Goal: Task Accomplishment & Management: Complete application form

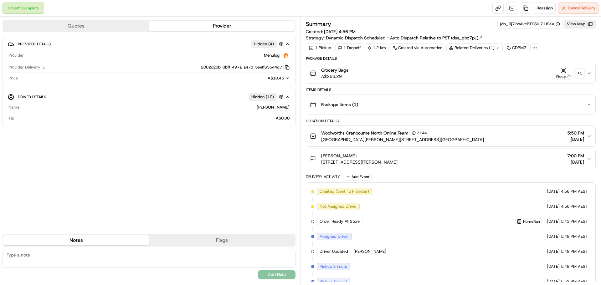
click at [582, 74] on div "+ 1" at bounding box center [579, 73] width 9 height 9
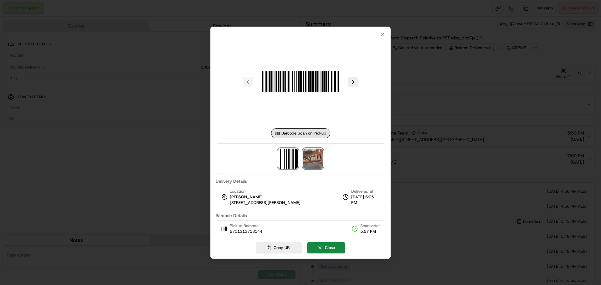
click at [317, 154] on img at bounding box center [313, 159] width 20 height 20
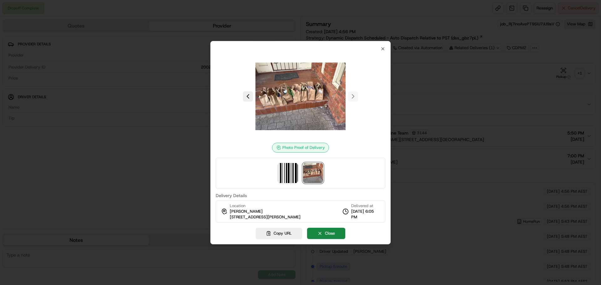
click at [384, 51] on div at bounding box center [301, 96] width 170 height 90
click at [384, 49] on icon "button" at bounding box center [382, 48] width 5 height 5
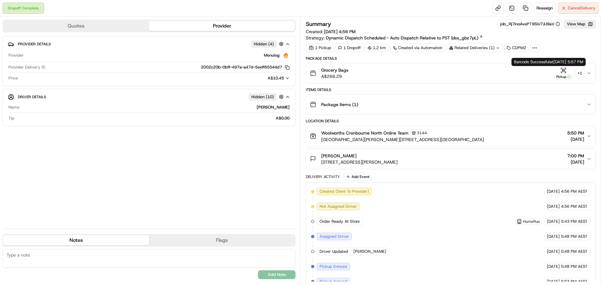
click at [577, 72] on div "+ 1" at bounding box center [579, 73] width 9 height 9
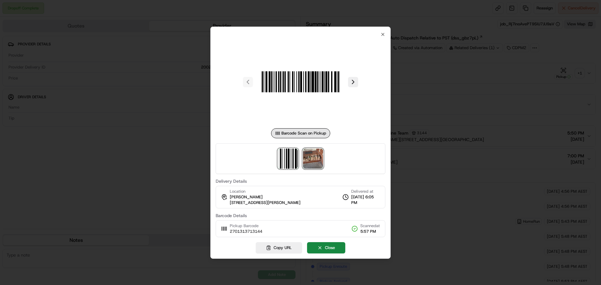
click at [307, 155] on img at bounding box center [313, 159] width 20 height 20
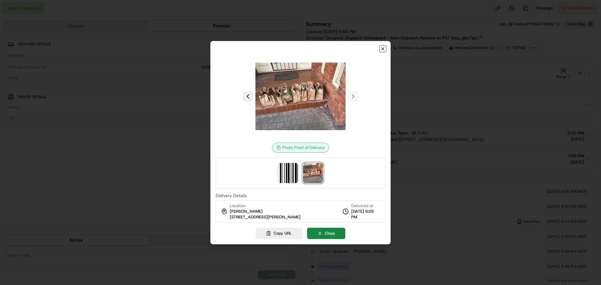
click at [383, 47] on icon "button" at bounding box center [382, 48] width 5 height 5
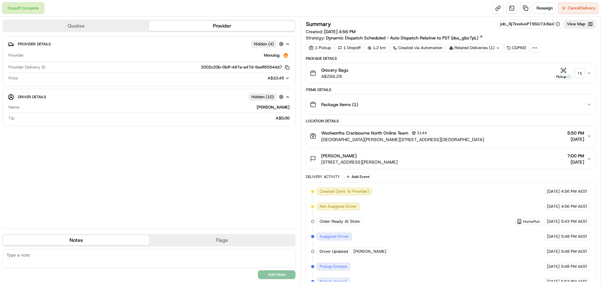
click at [546, 38] on div "Summary job_Rj7inoAvePT9SiU7JiJ9aV View Map Created: 19/09/2025 4:56 PM Strateg…" at bounding box center [451, 30] width 290 height 21
click at [545, 30] on div "Summary job_Rj7inoAvePT9SiU7JiJ9aV View Map Created: 19/09/2025 4:56 PM Strateg…" at bounding box center [451, 30] width 290 height 21
click at [548, 38] on div "Summary job_Rj7inoAvePT9SiU7JiJ9aV View Map Created: 19/09/2025 4:56 PM Strateg…" at bounding box center [451, 30] width 290 height 21
click at [522, 10] on link at bounding box center [525, 8] width 11 height 11
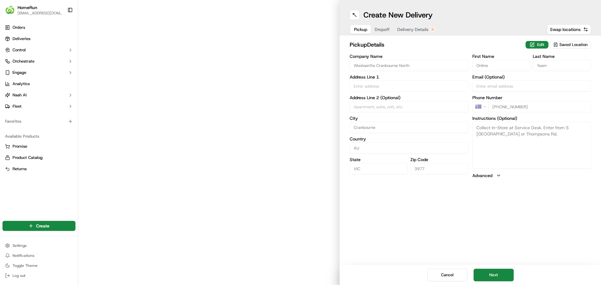
type input "[GEOGRAPHIC_DATA][PERSON_NAME] And [GEOGRAPHIC_DATA]"
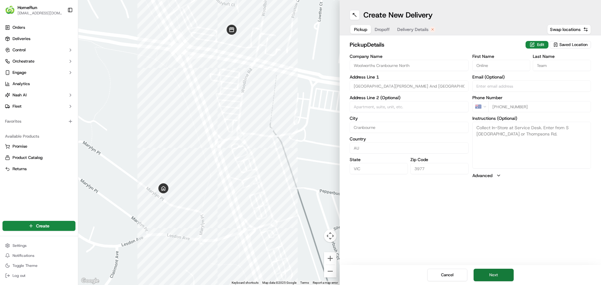
click at [499, 274] on button "Next" at bounding box center [493, 275] width 40 height 13
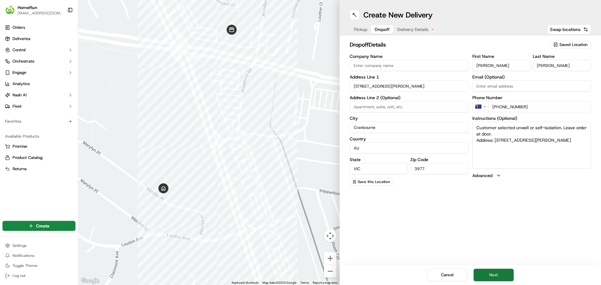
click at [499, 276] on button "Next" at bounding box center [493, 275] width 40 height 13
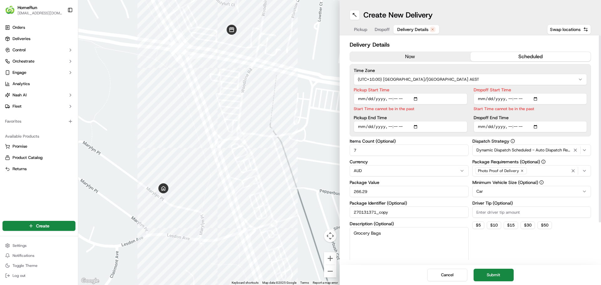
click at [424, 55] on button "now" at bounding box center [410, 56] width 120 height 9
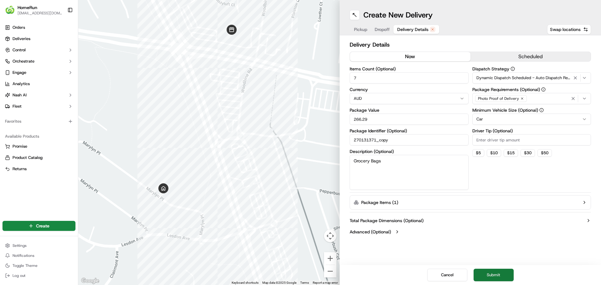
click at [491, 275] on button "Submit" at bounding box center [493, 275] width 40 height 13
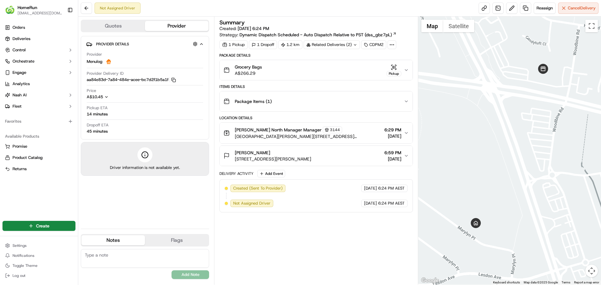
click at [122, 27] on button "Quotes" at bounding box center [113, 26] width 64 height 10
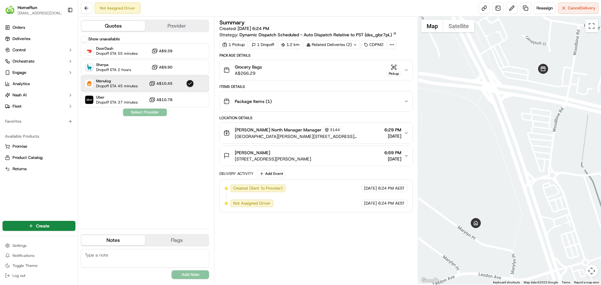
click at [114, 83] on span "Menulog" at bounding box center [117, 81] width 42 height 5
click at [111, 83] on span "Menulog" at bounding box center [117, 81] width 42 height 5
click at [142, 112] on div "Show unavailable DoorDash Dropoff ETA 55 minutes A$9.39 Sherpa Dropoff ETA 2 ho…" at bounding box center [145, 130] width 128 height 188
click at [149, 113] on div "Show unavailable DoorDash Dropoff ETA 55 minutes A$9.39 Sherpa Dropoff ETA 2 ho…" at bounding box center [145, 130] width 128 height 188
click at [268, 219] on div "Summary Created: 19/09/2025 6:24 PM Strategy: Dynamic Dispatch Scheduled - Auto…" at bounding box center [315, 151] width 193 height 262
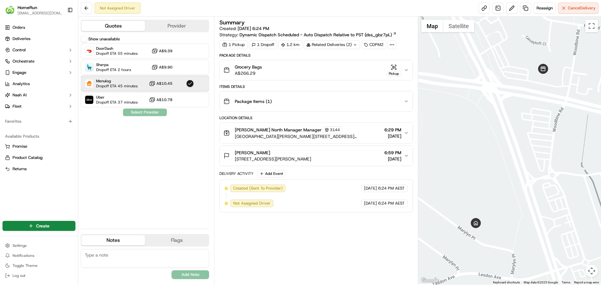
click at [181, 82] on div "Menulog Dropoff ETA 45 minutes A$10.45" at bounding box center [145, 83] width 128 height 15
click at [189, 82] on button "button" at bounding box center [190, 84] width 8 height 8
click at [149, 111] on div "Show unavailable DoorDash Dropoff ETA 55 minutes A$9.39 Sherpa Dropoff ETA 2 ho…" at bounding box center [145, 130] width 128 height 188
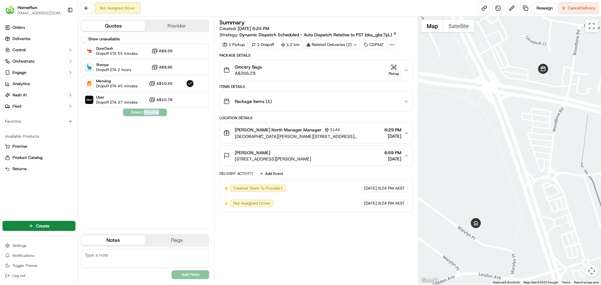
click at [149, 111] on div "Show unavailable DoorDash Dropoff ETA 55 minutes A$9.39 Sherpa Dropoff ETA 2 ho…" at bounding box center [145, 130] width 128 height 188
click at [340, 210] on div "Created (Sent To Provider) Menulog 19/09/2025 6:24 PM AEST Not Assigned Driver …" at bounding box center [315, 195] width 193 height 33
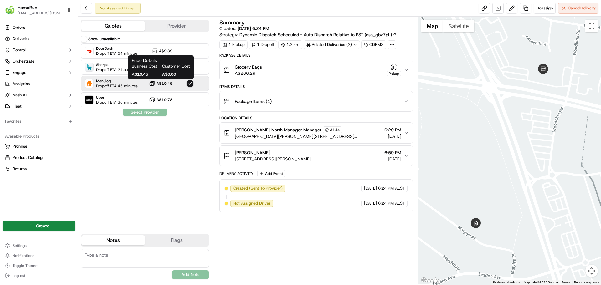
click at [166, 85] on span "A$10.45" at bounding box center [164, 83] width 16 height 5
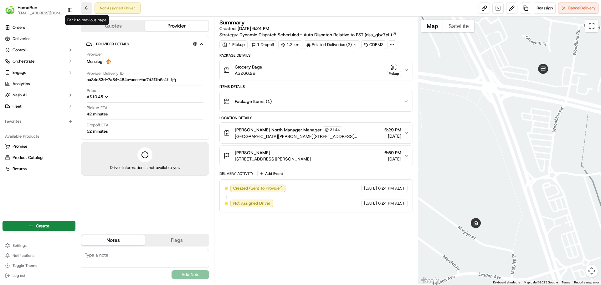
click at [85, 9] on button at bounding box center [86, 8] width 11 height 11
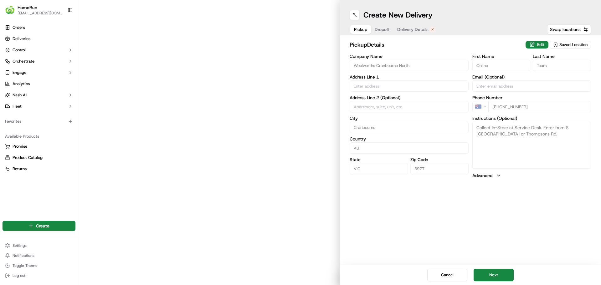
type input "[GEOGRAPHIC_DATA][PERSON_NAME] And [GEOGRAPHIC_DATA]"
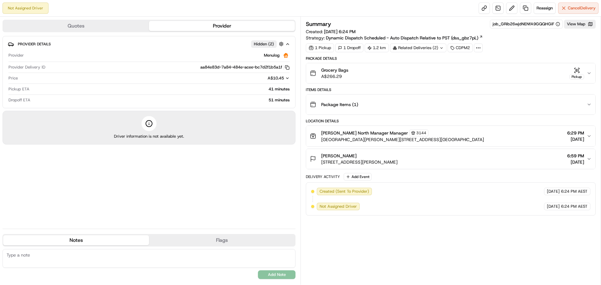
click at [264, 43] on span "Hidden ( 2 )" at bounding box center [264, 44] width 20 height 6
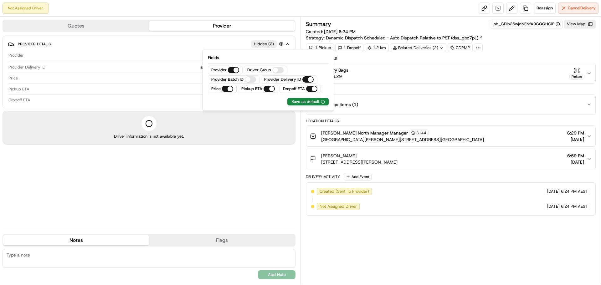
click at [228, 191] on div "Provider Details Hidden ( 2 ) Provider Menulog Provider Delivery ID aa84e83d-7a…" at bounding box center [149, 130] width 293 height 188
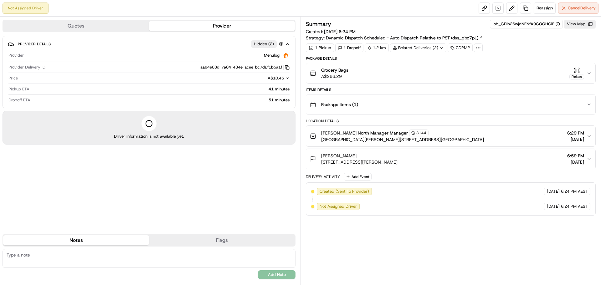
click at [96, 24] on button "Quotes" at bounding box center [76, 26] width 146 height 10
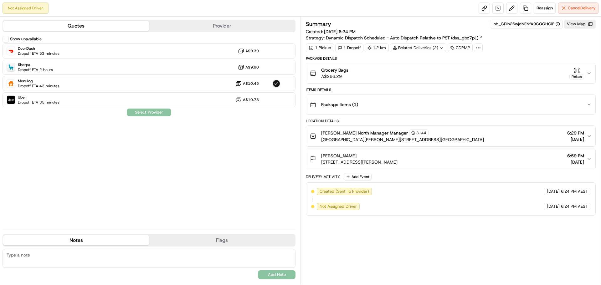
click at [26, 6] on div "Not Assigned Driver" at bounding box center [26, 8] width 46 height 11
click at [85, 28] on button "Quotes" at bounding box center [76, 26] width 146 height 10
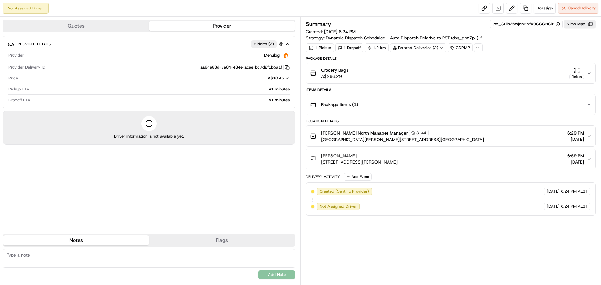
click at [201, 23] on button "Provider" at bounding box center [222, 26] width 146 height 10
click at [102, 240] on button "Notes" at bounding box center [76, 240] width 146 height 10
